Goal: Transaction & Acquisition: Book appointment/travel/reservation

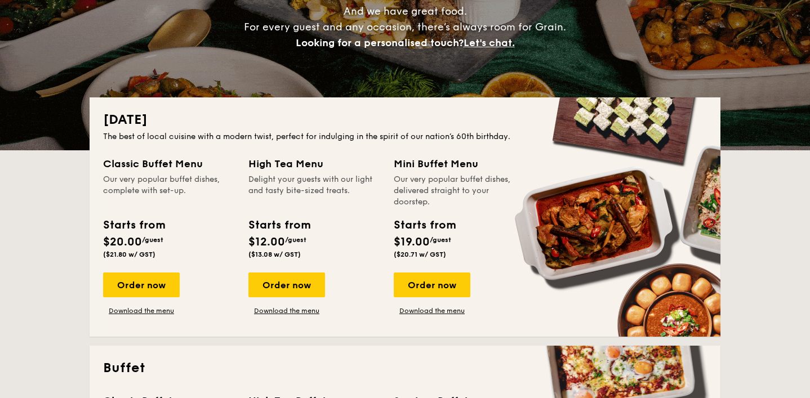
scroll to position [167, 0]
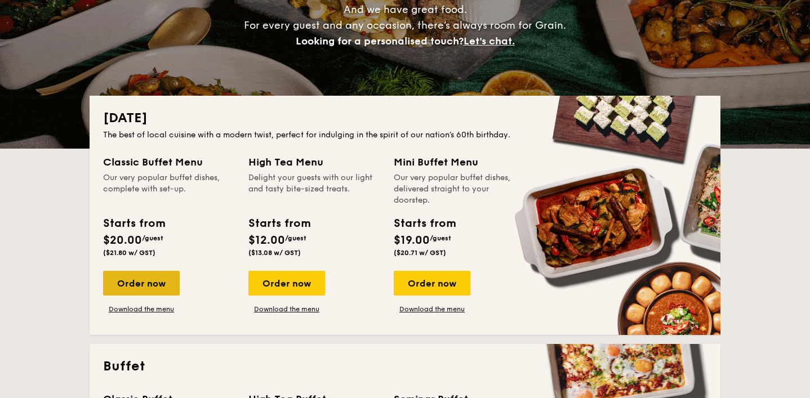
click at [133, 284] on div "Order now" at bounding box center [141, 283] width 77 height 25
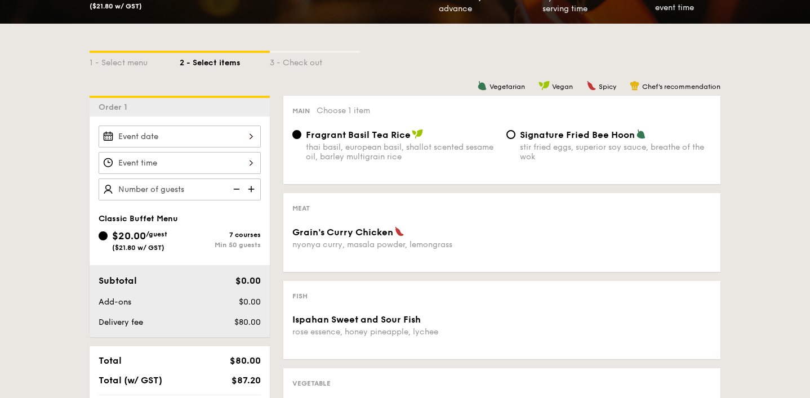
scroll to position [261, 0]
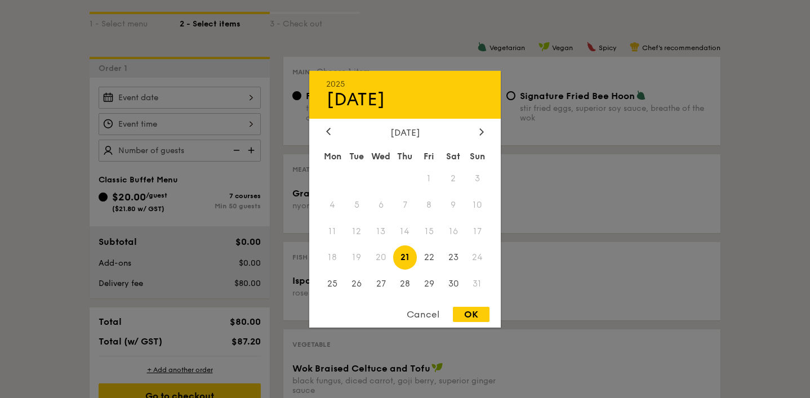
click at [243, 89] on div "2025 Aug [DATE] Tue Wed Thu Fri Sat Sun 1 2 3 4 5 6 7 8 9 10 11 12 13 14 15 16 …" at bounding box center [180, 98] width 162 height 22
click at [490, 133] on div "[DATE]" at bounding box center [404, 132] width 191 height 11
click at [482, 129] on icon at bounding box center [481, 131] width 3 height 7
click at [449, 231] on span "20" at bounding box center [453, 231] width 24 height 24
click at [330, 258] on span "22" at bounding box center [332, 257] width 24 height 24
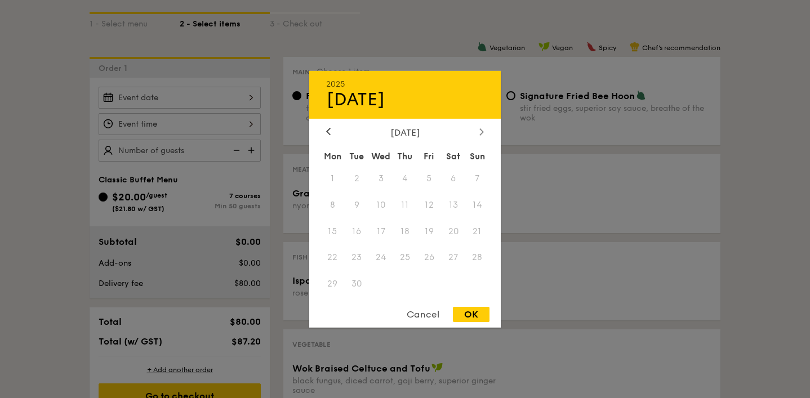
click at [482, 133] on icon at bounding box center [481, 131] width 5 height 7
click at [327, 130] on icon at bounding box center [328, 131] width 5 height 7
click at [327, 130] on icon at bounding box center [328, 131] width 3 height 7
click at [430, 316] on div "Cancel" at bounding box center [422, 314] width 55 height 15
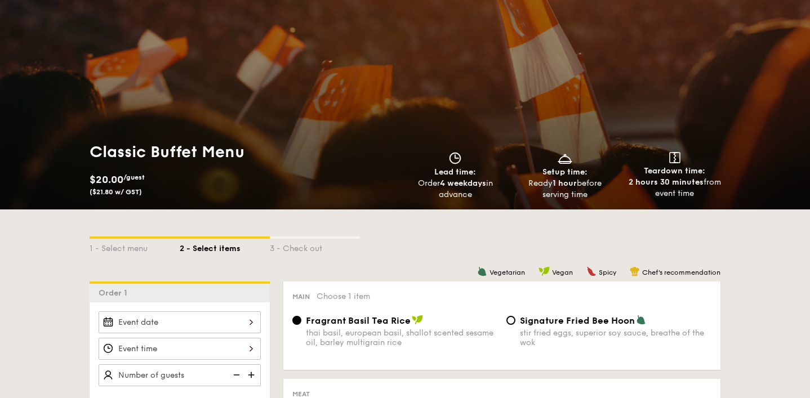
scroll to position [0, 0]
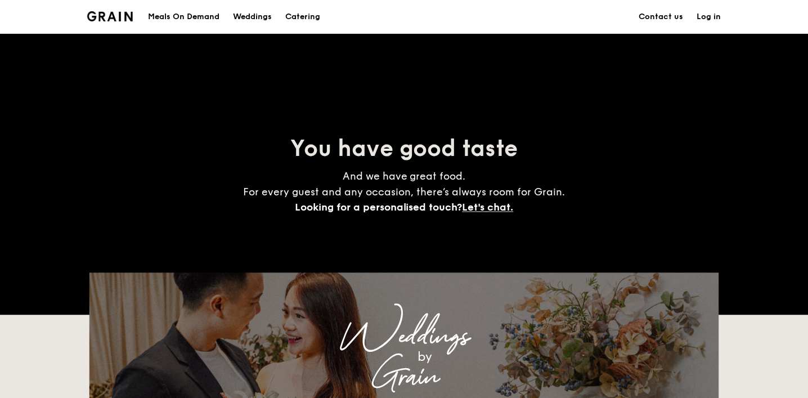
scroll to position [167, 0]
